Goal: Navigation & Orientation: Find specific page/section

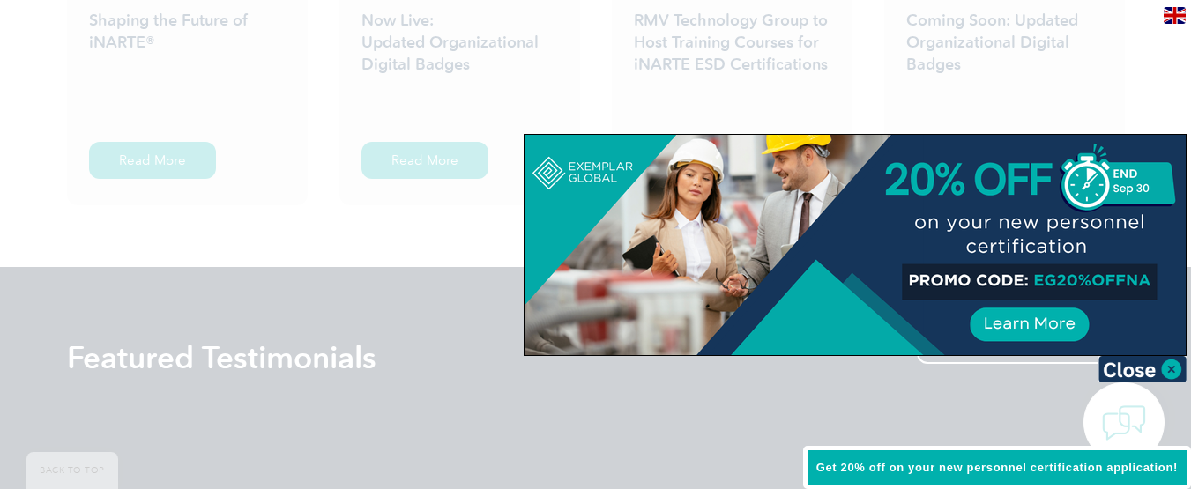
scroll to position [3084, 0]
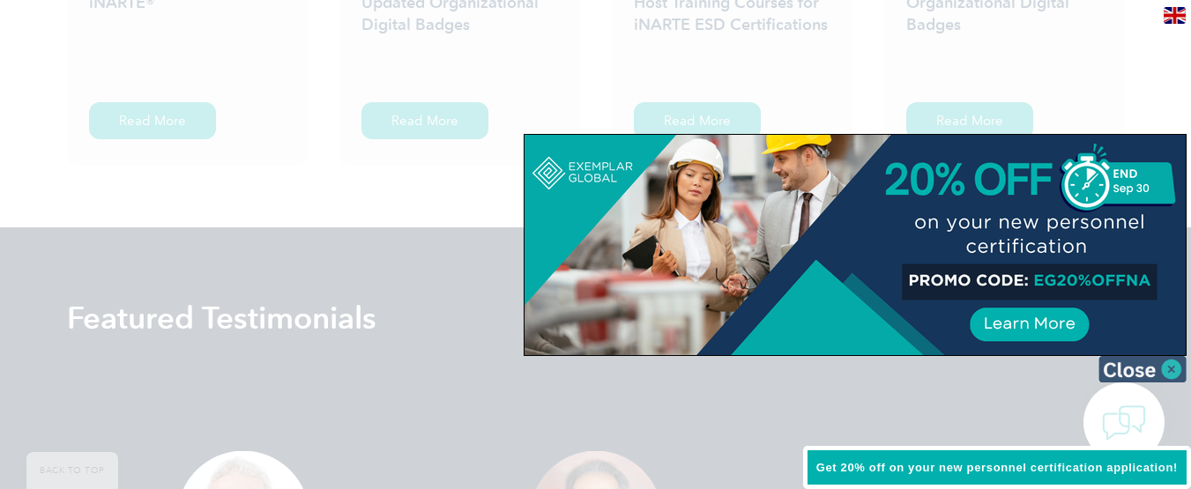
click at [1170, 366] on img at bounding box center [1142, 369] width 88 height 26
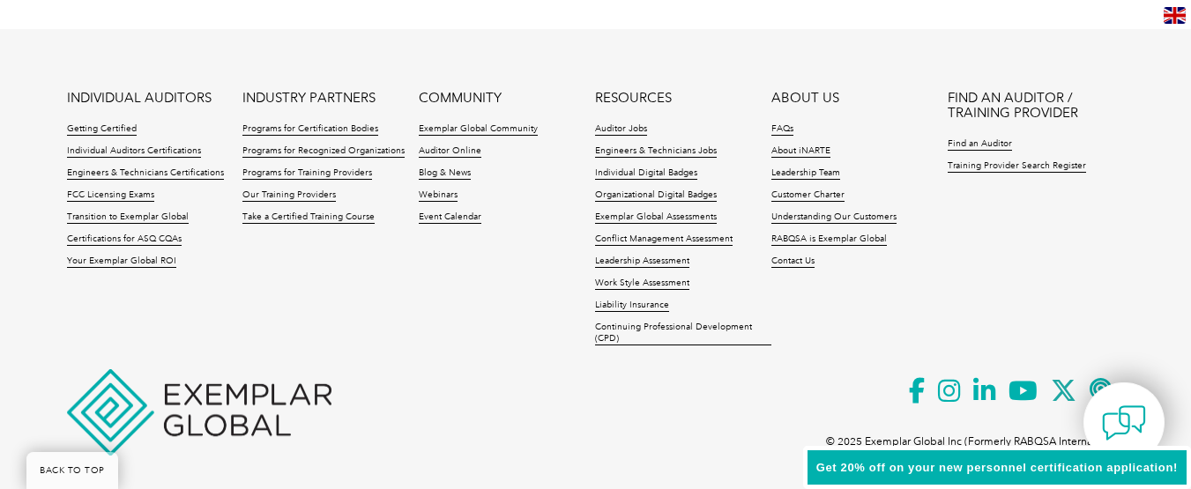
scroll to position [4339, 0]
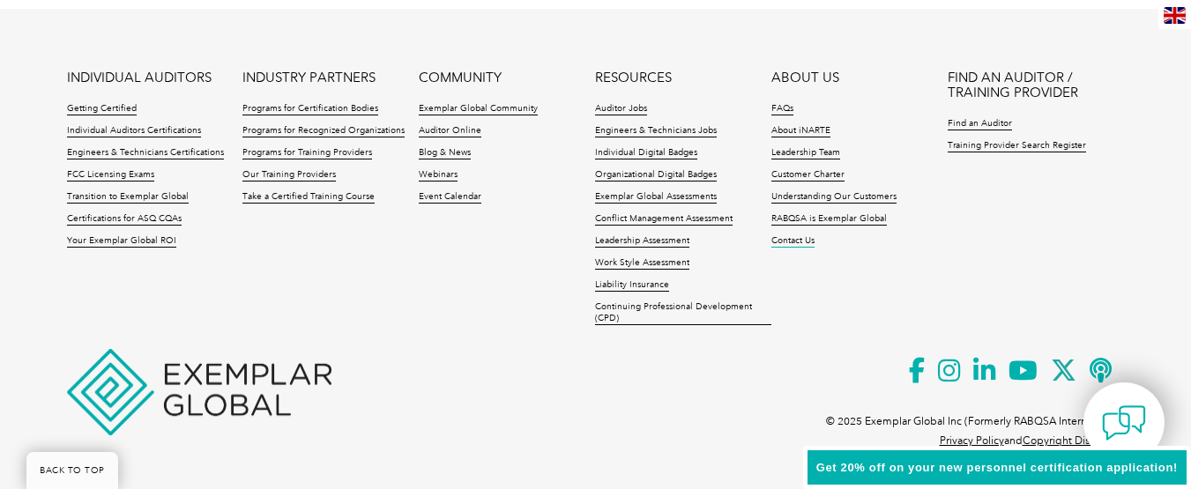
click at [806, 245] on link "Contact Us" at bounding box center [792, 241] width 43 height 12
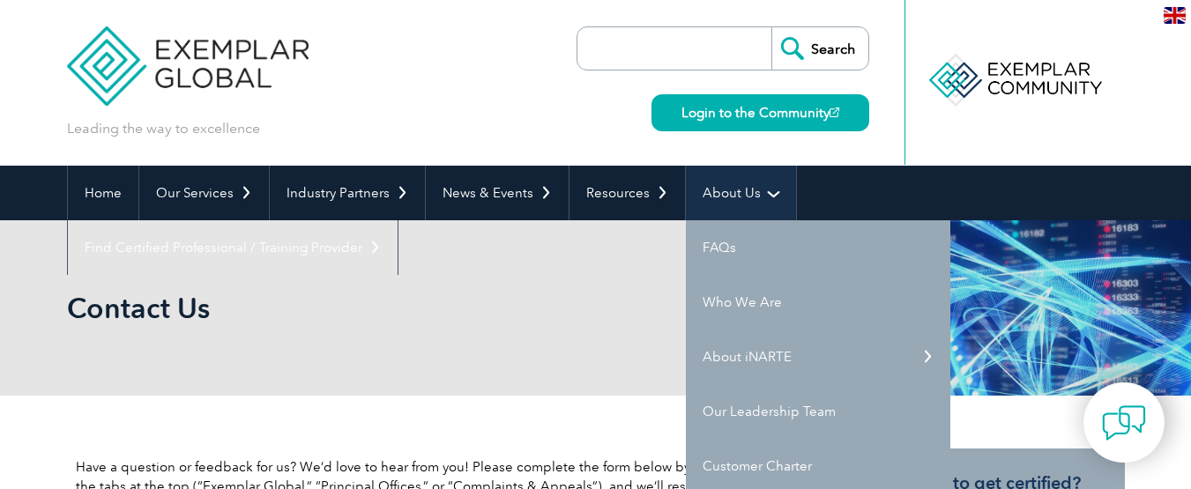
click at [730, 182] on link "About Us" at bounding box center [741, 193] width 110 height 55
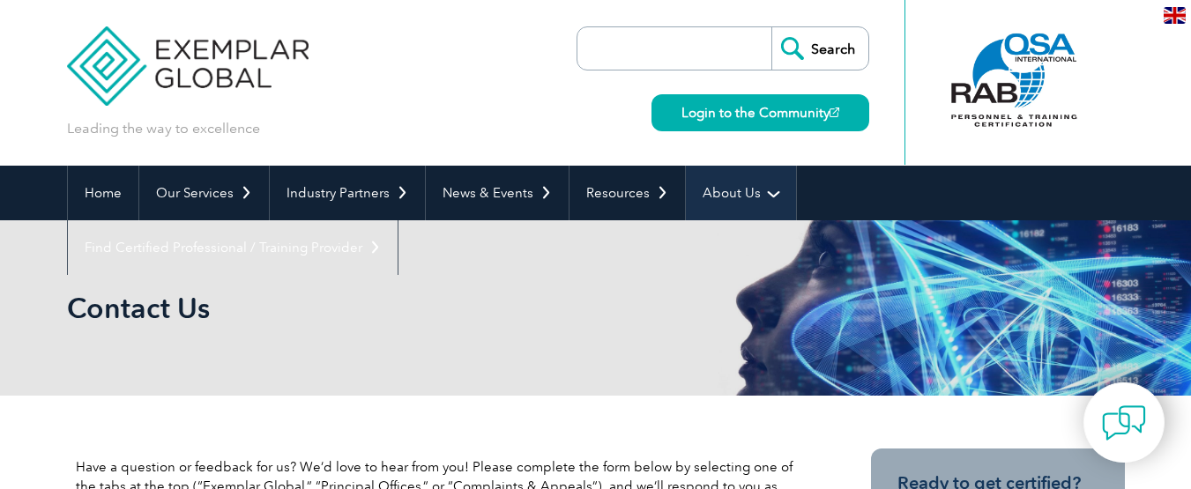
click at [713, 187] on link "About Us" at bounding box center [741, 193] width 110 height 55
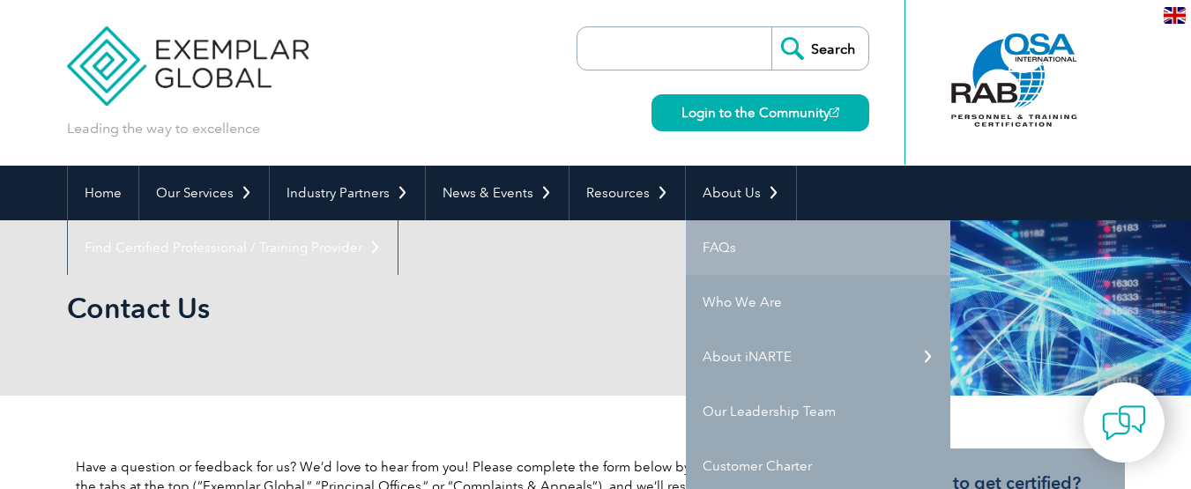
click at [729, 238] on link "FAQs" at bounding box center [818, 247] width 264 height 55
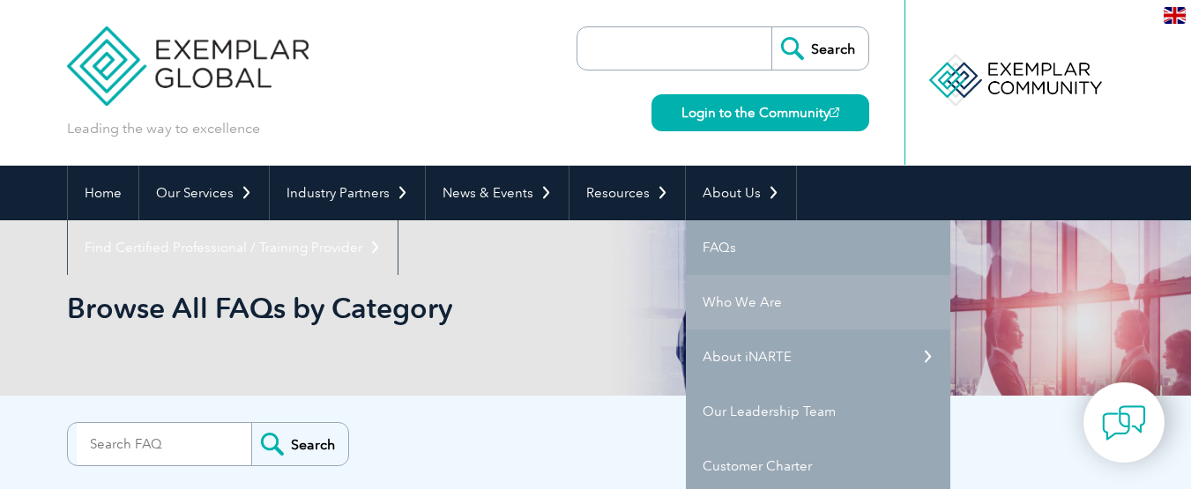
click at [722, 286] on link "Who We Are" at bounding box center [818, 302] width 264 height 55
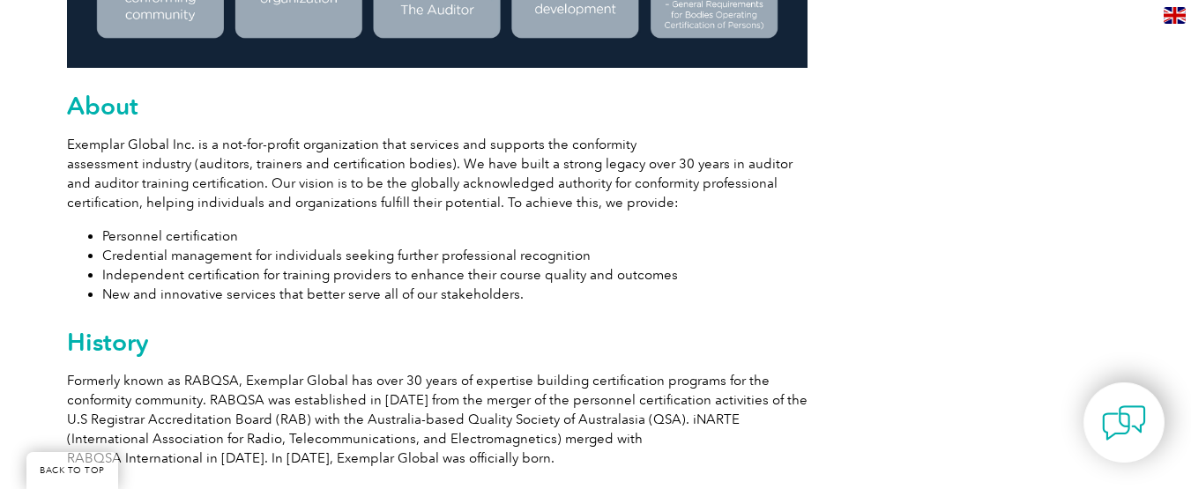
scroll to position [1058, 0]
